Goal: Find contact information: Find contact information

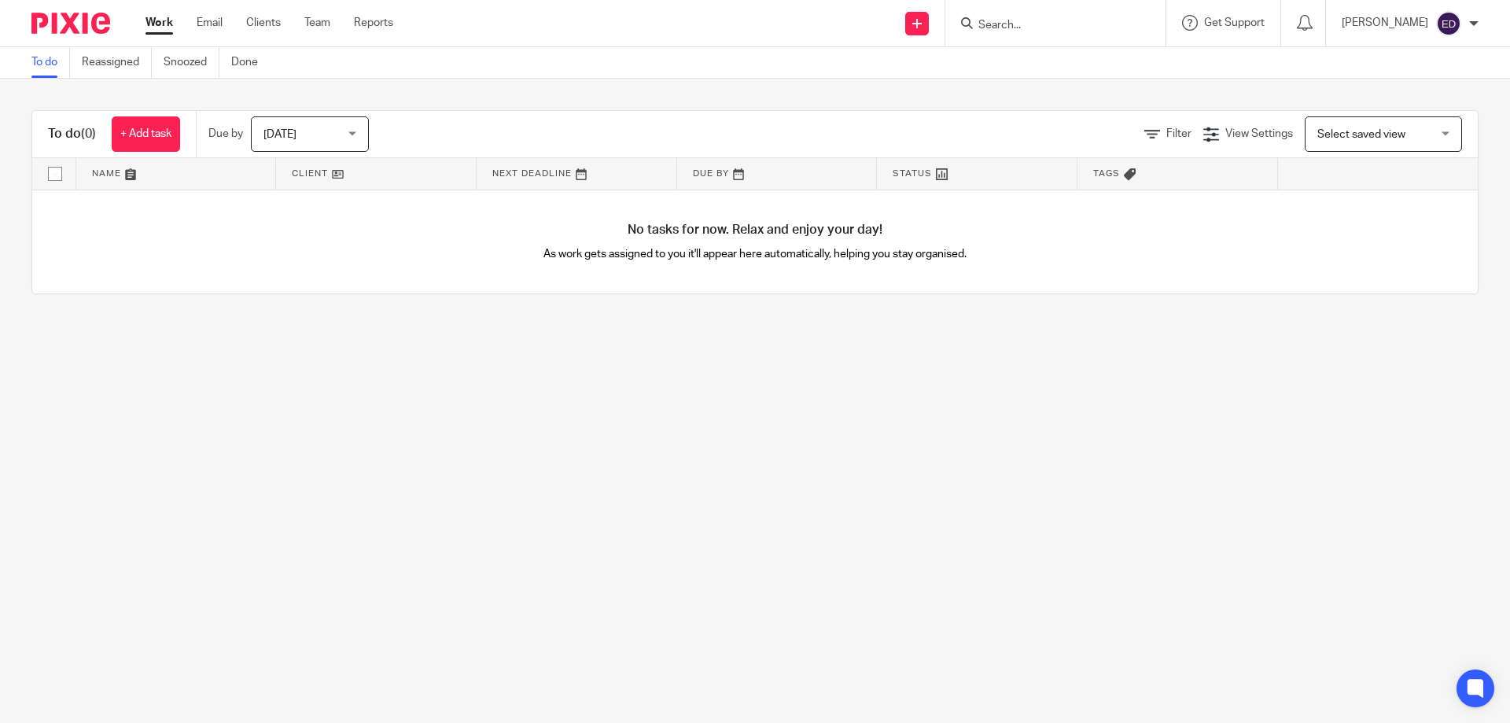
click at [1048, 19] on input "Search" at bounding box center [1048, 26] width 142 height 14
type input "ecoble"
click at [1100, 75] on link at bounding box center [1096, 68] width 244 height 36
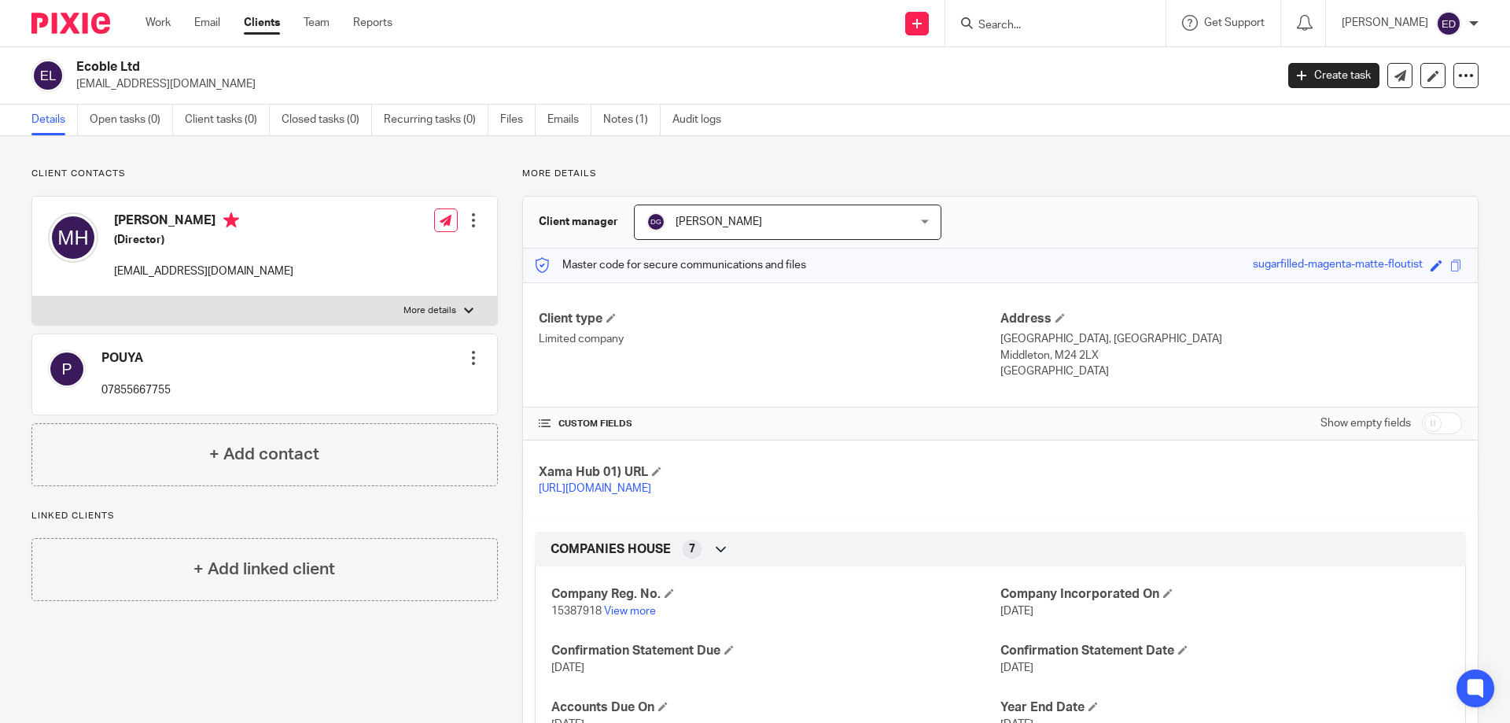
click at [664, 175] on p "More details" at bounding box center [1000, 173] width 956 height 13
click at [360, 271] on div "[PERSON_NAME] (Director) [EMAIL_ADDRESS][DOMAIN_NAME] Edit contact Create clien…" at bounding box center [264, 247] width 465 height 100
drag, startPoint x: 215, startPoint y: 271, endPoint x: 115, endPoint y: 271, distance: 99.9
click at [115, 271] on p "[EMAIL_ADDRESS][DOMAIN_NAME]" at bounding box center [203, 271] width 179 height 16
copy p "[EMAIL_ADDRESS][DOMAIN_NAME]"
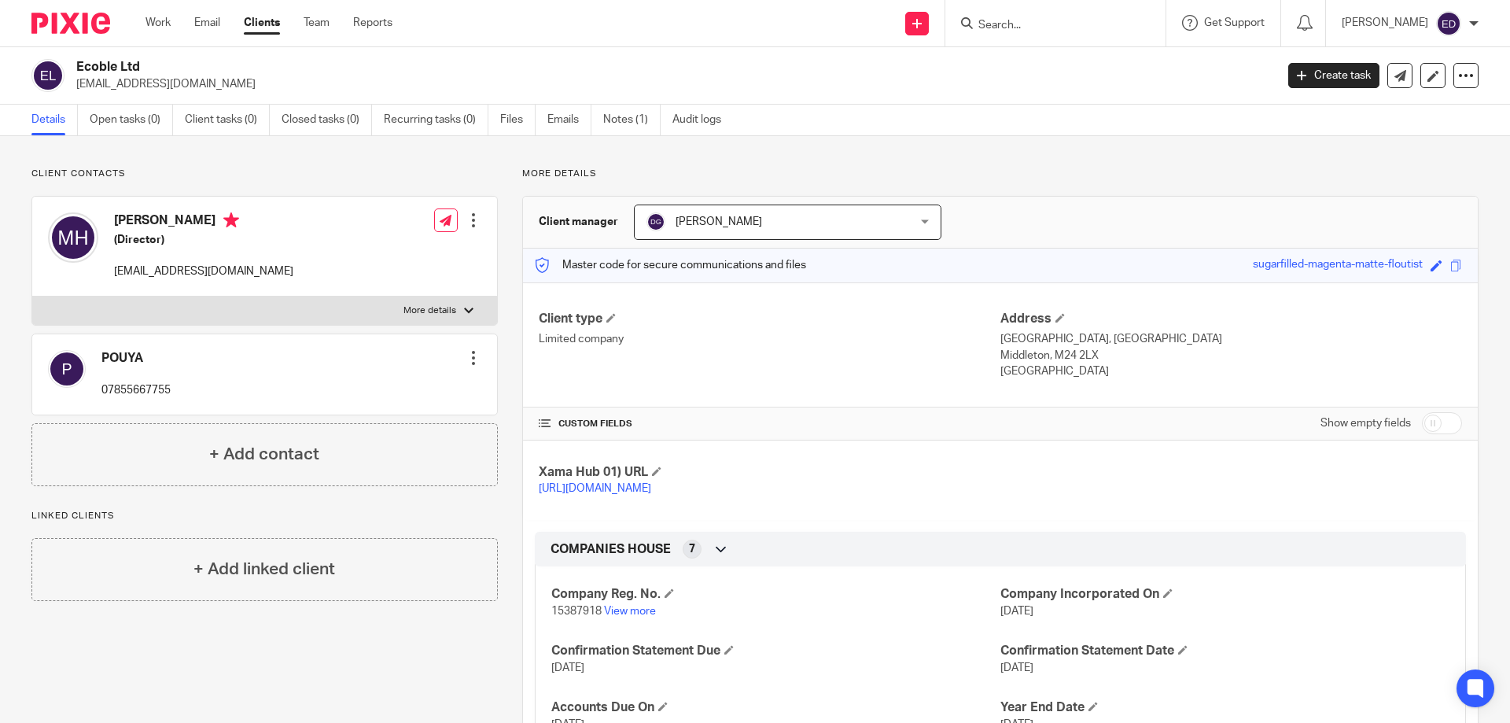
click at [1036, 21] on input "Search" at bounding box center [1048, 26] width 142 height 14
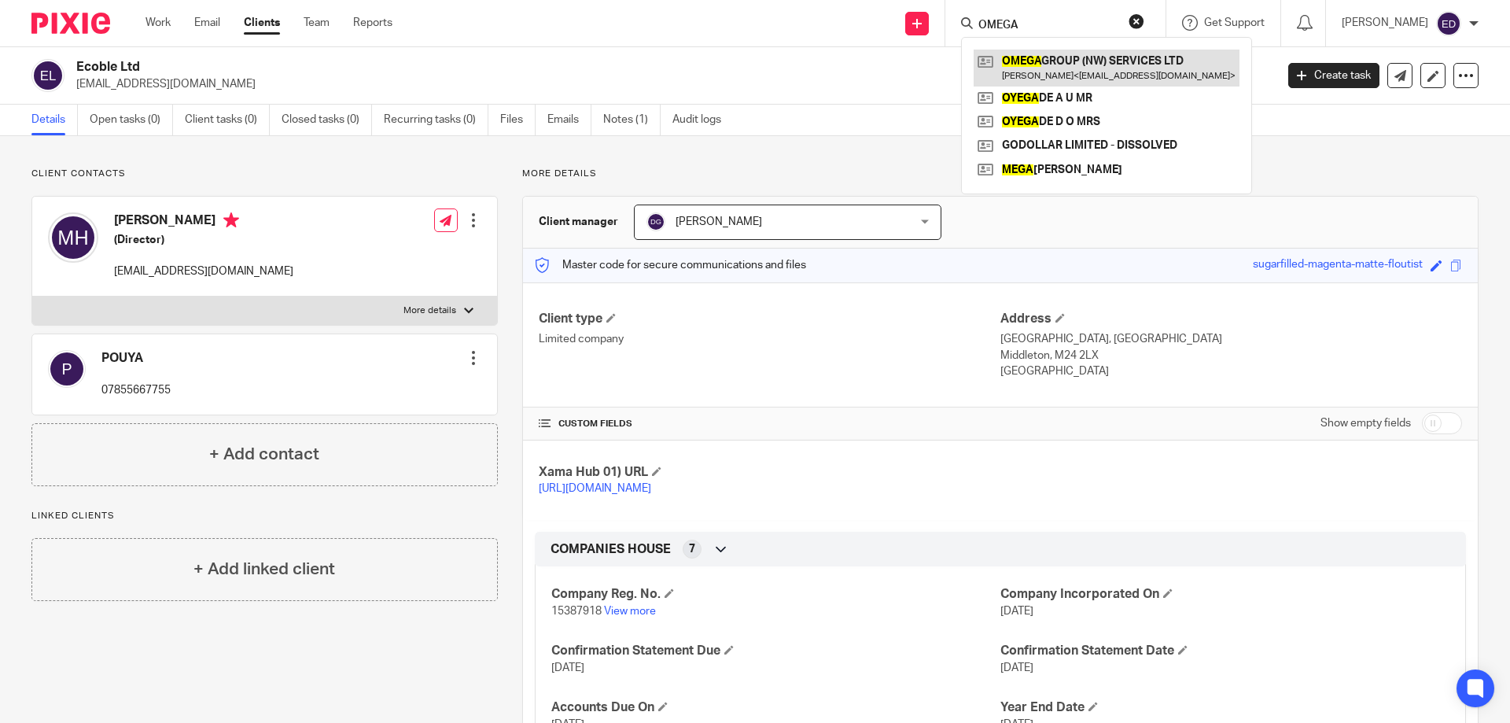
type input "OMEGA"
click at [1086, 64] on link at bounding box center [1107, 68] width 266 height 36
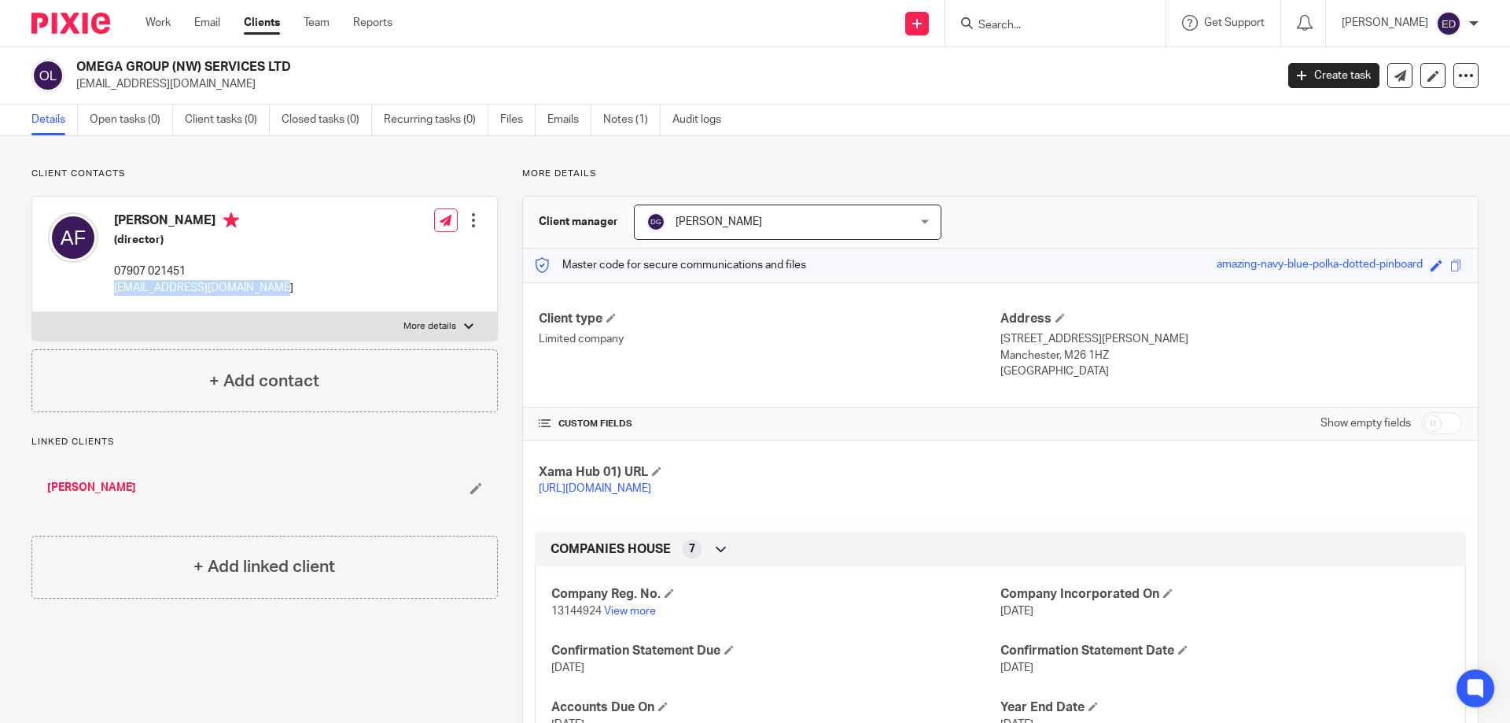
drag, startPoint x: 112, startPoint y: 287, endPoint x: 259, endPoint y: 288, distance: 146.3
click at [259, 288] on div "Ali Reza Feli (director) 07907 021451 info@securitytechcctv.co.uk Edit contact …" at bounding box center [264, 255] width 465 height 116
copy p "info@securitytechcctv.co.uk"
click at [1079, 9] on div at bounding box center [1055, 23] width 220 height 46
click at [1064, 30] on input "Search" at bounding box center [1048, 26] width 142 height 14
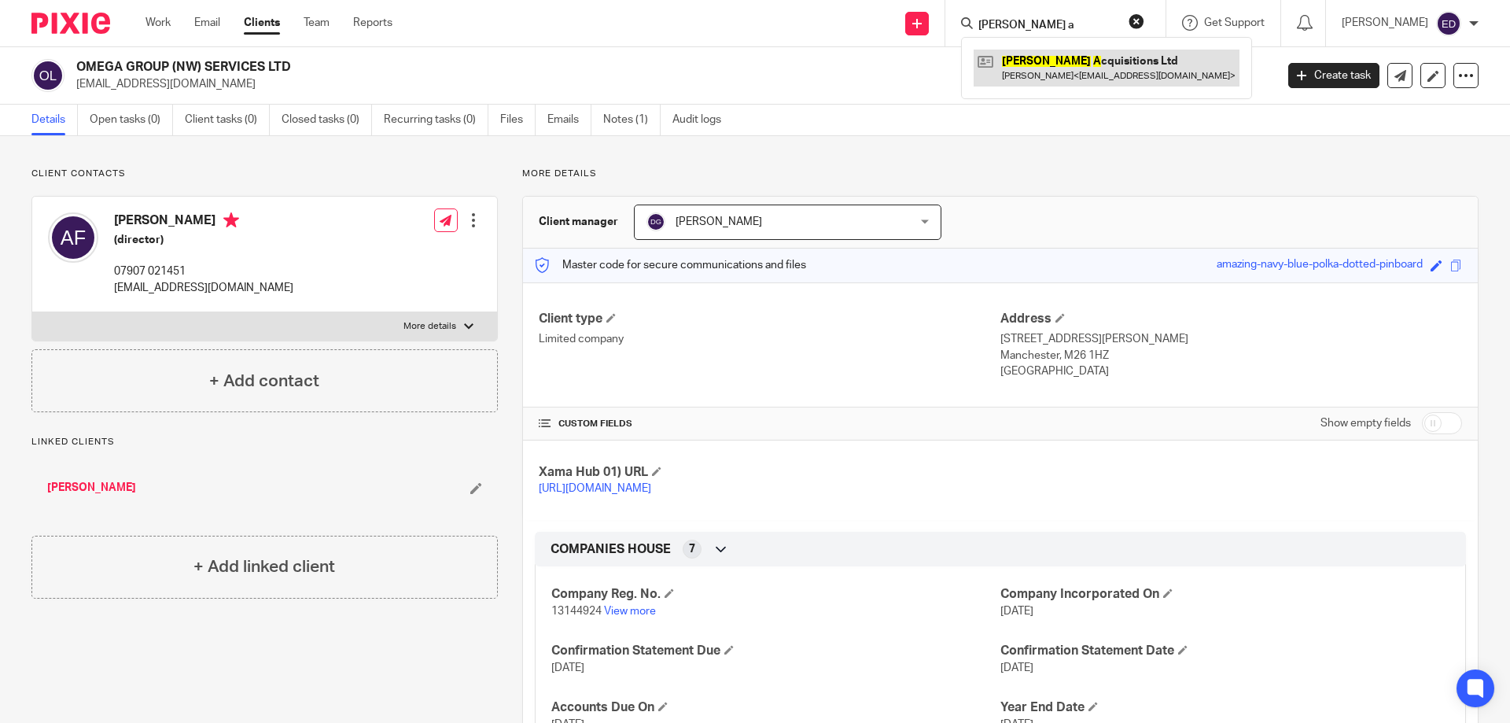
type input "ila a"
click at [1074, 74] on link at bounding box center [1107, 68] width 266 height 36
